Goal: Browse casually

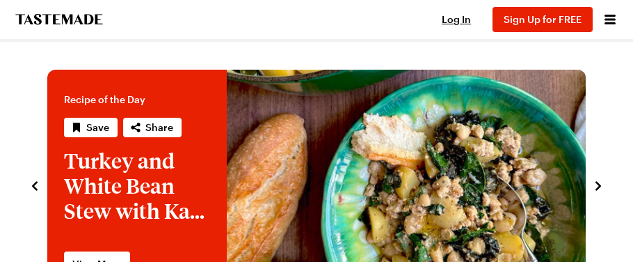
click at [596, 183] on icon "navigate to next item" at bounding box center [599, 186] width 14 height 14
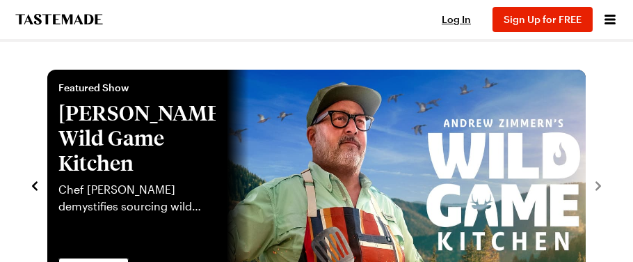
click at [29, 182] on icon "navigate to previous item" at bounding box center [35, 186] width 14 height 14
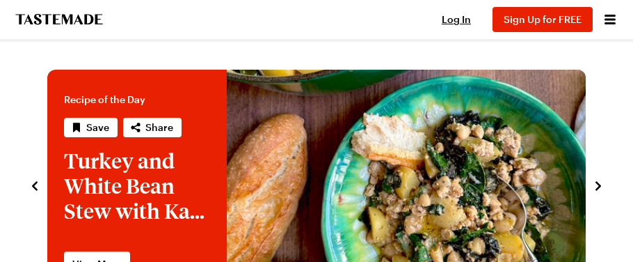
click at [29, 182] on icon "navigate to previous item" at bounding box center [35, 186] width 14 height 14
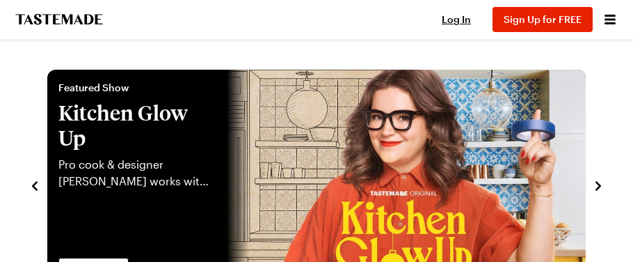
click at [29, 182] on icon "navigate to previous item" at bounding box center [35, 186] width 14 height 14
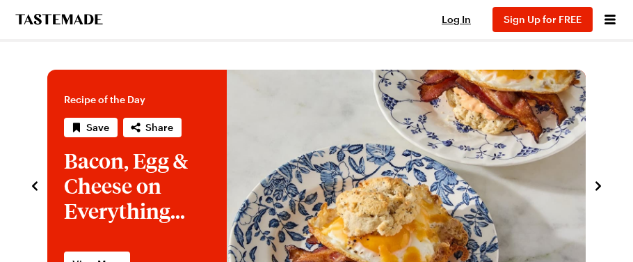
click at [29, 182] on icon "navigate to previous item" at bounding box center [35, 186] width 14 height 14
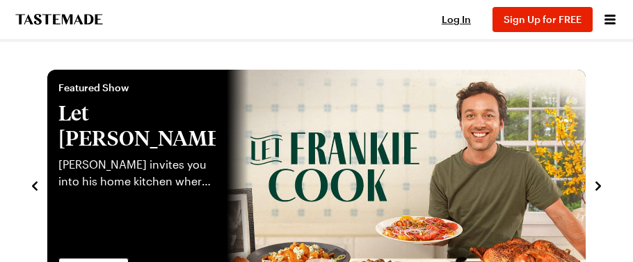
click at [29, 182] on icon "navigate to previous item" at bounding box center [35, 186] width 14 height 14
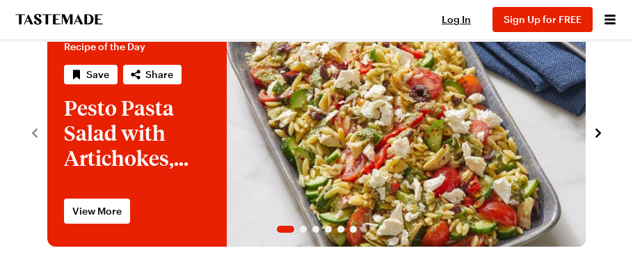
scroll to position [55, 0]
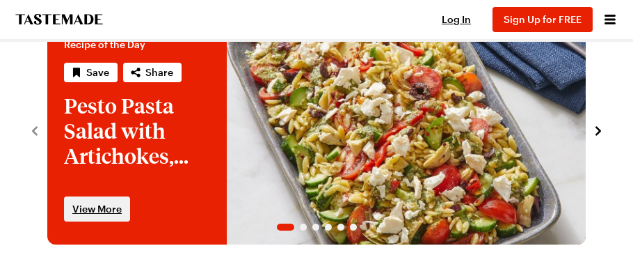
click at [86, 205] on span "View More" at bounding box center [96, 209] width 49 height 14
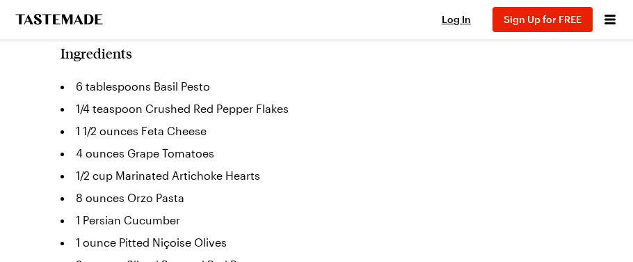
scroll to position [862, 0]
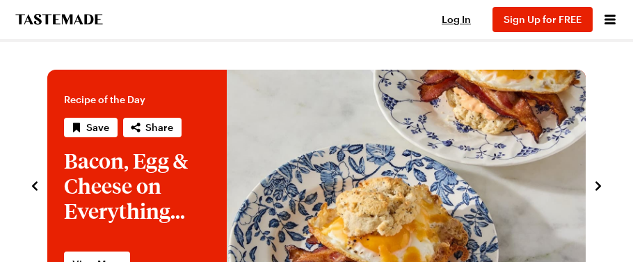
click at [34, 182] on icon "navigate to previous item" at bounding box center [35, 186] width 14 height 14
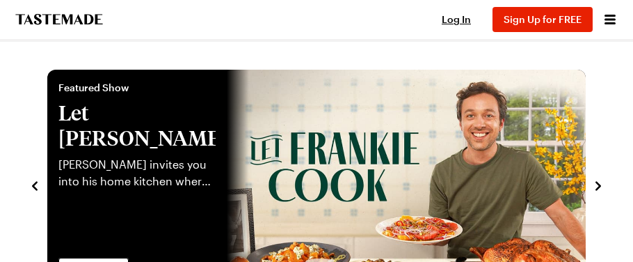
click at [34, 182] on icon "navigate to previous item" at bounding box center [35, 186] width 14 height 14
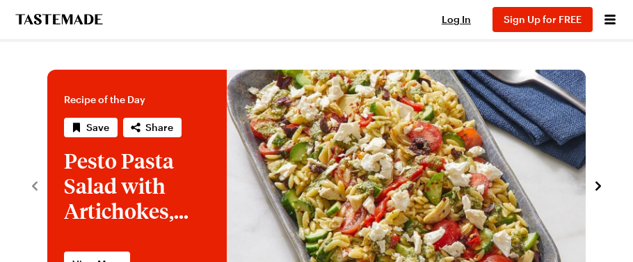
click at [597, 185] on icon "navigate to next item" at bounding box center [599, 186] width 14 height 14
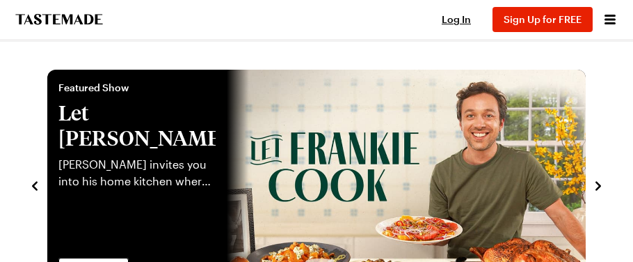
scroll to position [27, 0]
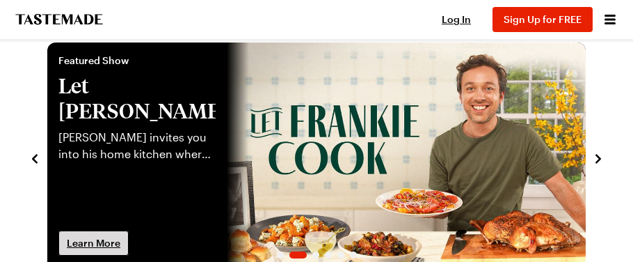
click at [97, 237] on span "Learn More" at bounding box center [94, 243] width 54 height 14
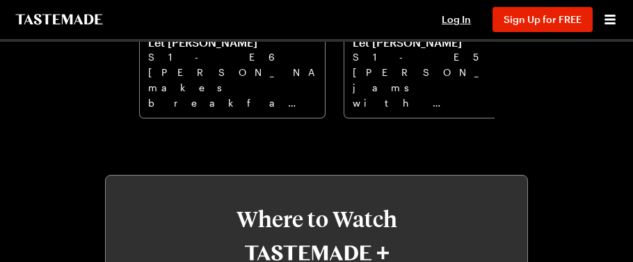
scroll to position [779, 0]
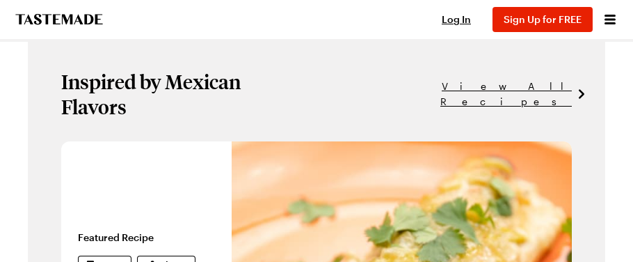
scroll to position [27, 0]
